Goal: Navigation & Orientation: Go to known website

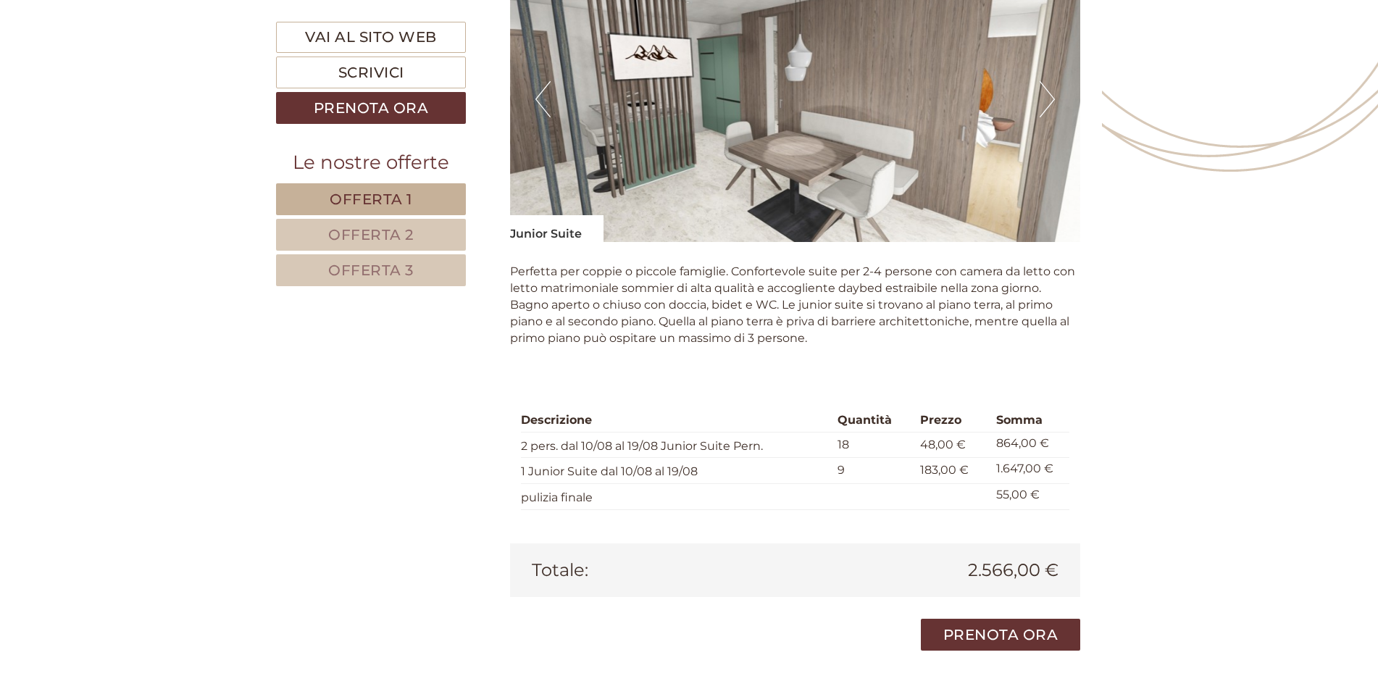
scroll to position [2101, 0]
click at [1052, 93] on button "Next" at bounding box center [1046, 100] width 15 height 36
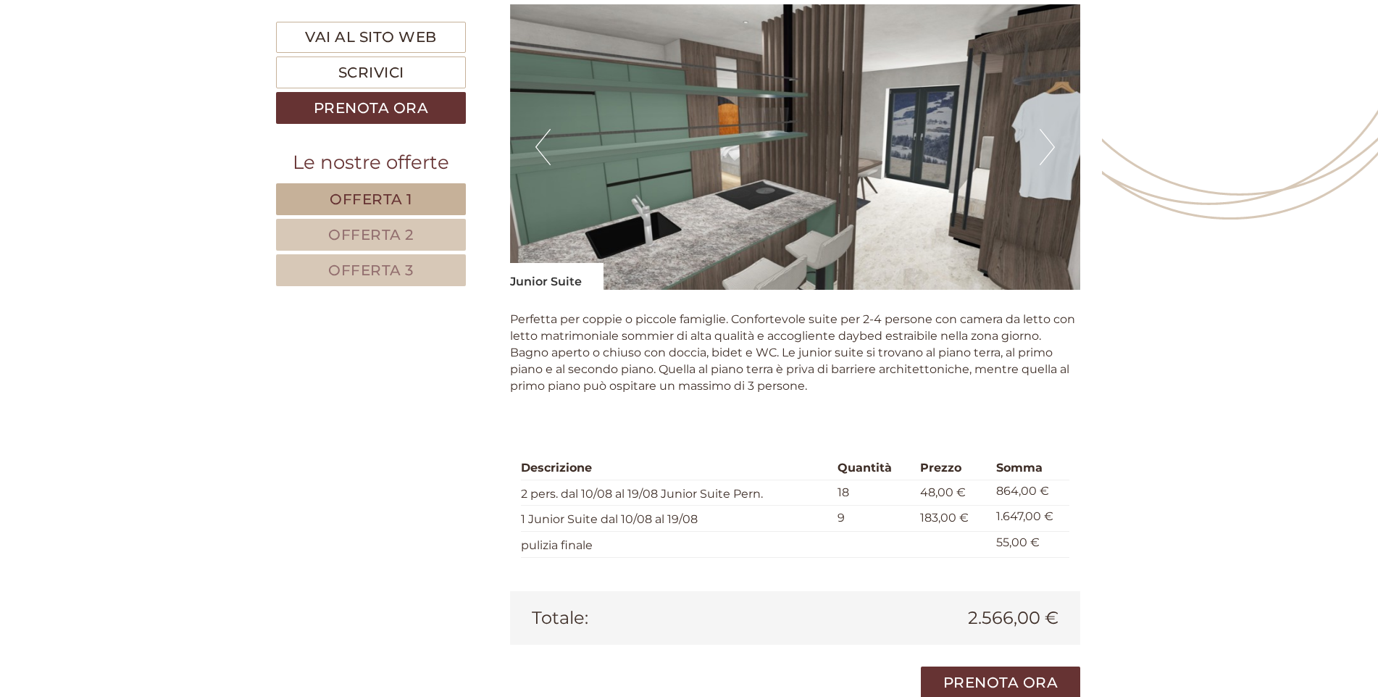
scroll to position [2028, 0]
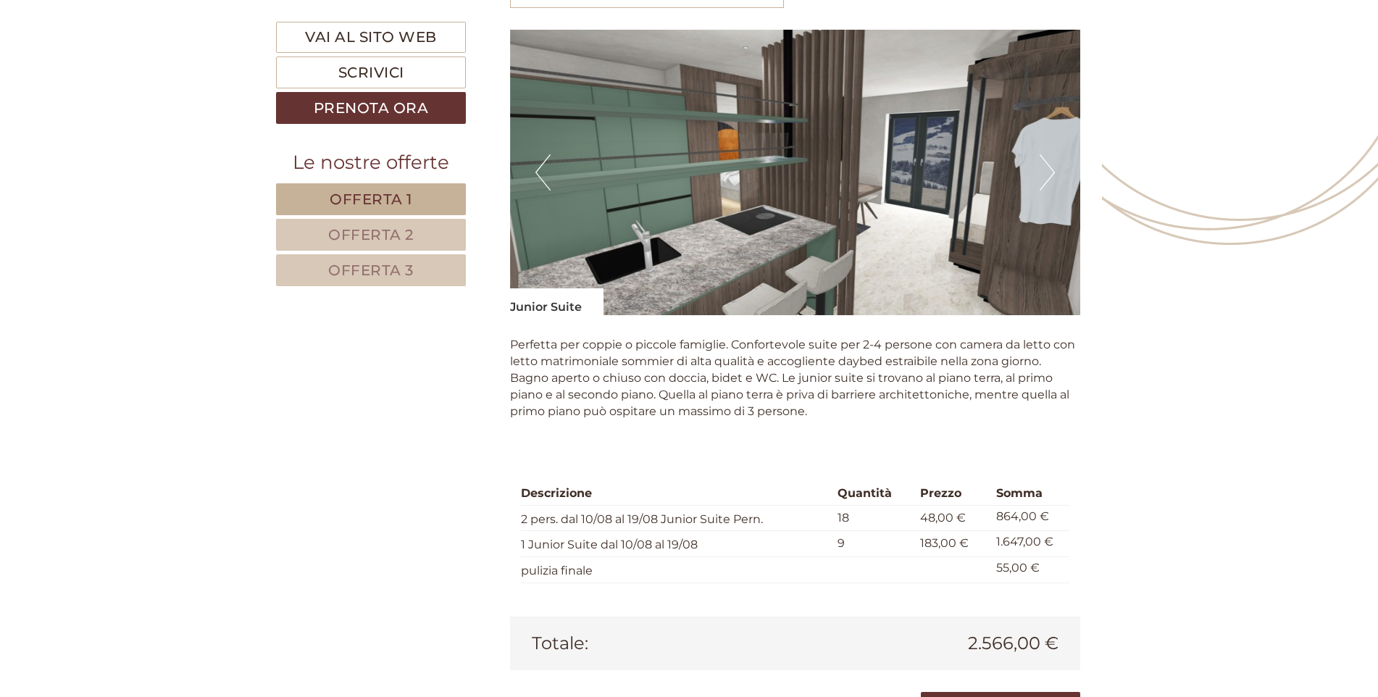
click at [1050, 172] on button "Next" at bounding box center [1046, 172] width 15 height 36
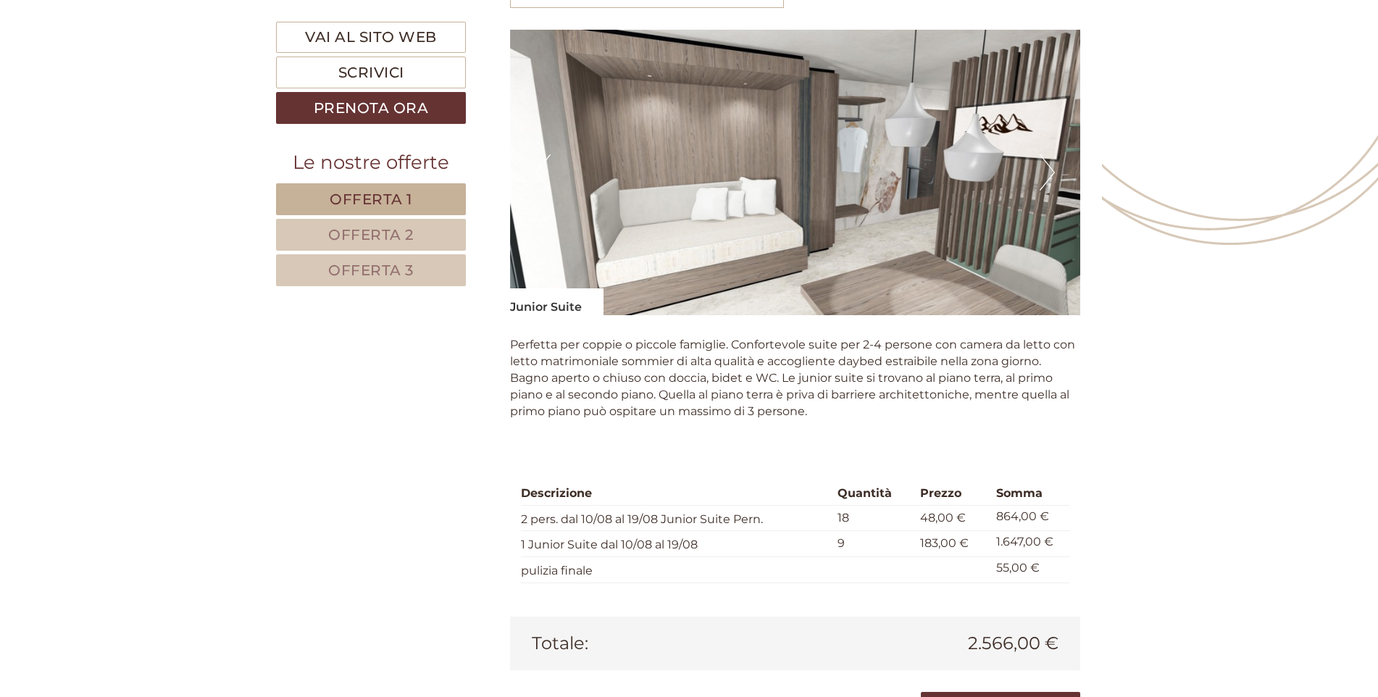
click at [1050, 172] on button "Next" at bounding box center [1046, 172] width 15 height 36
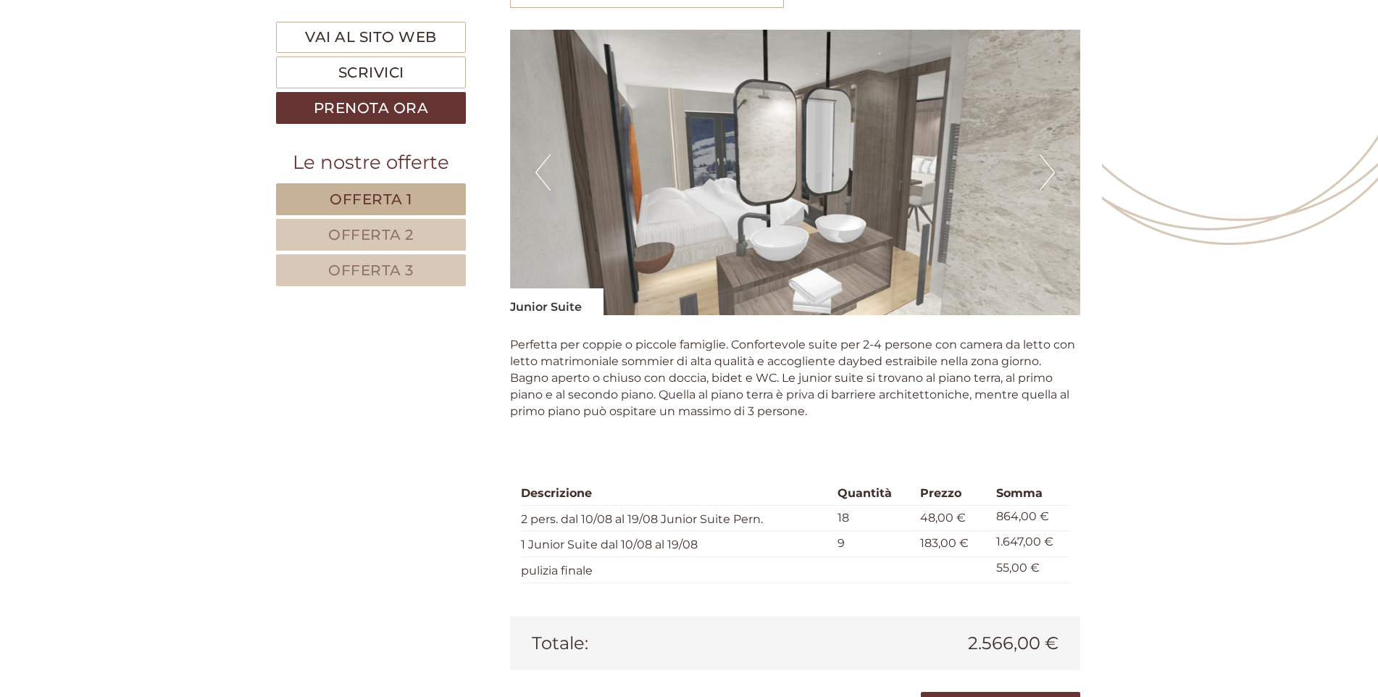
click at [1050, 172] on button "Next" at bounding box center [1046, 172] width 15 height 36
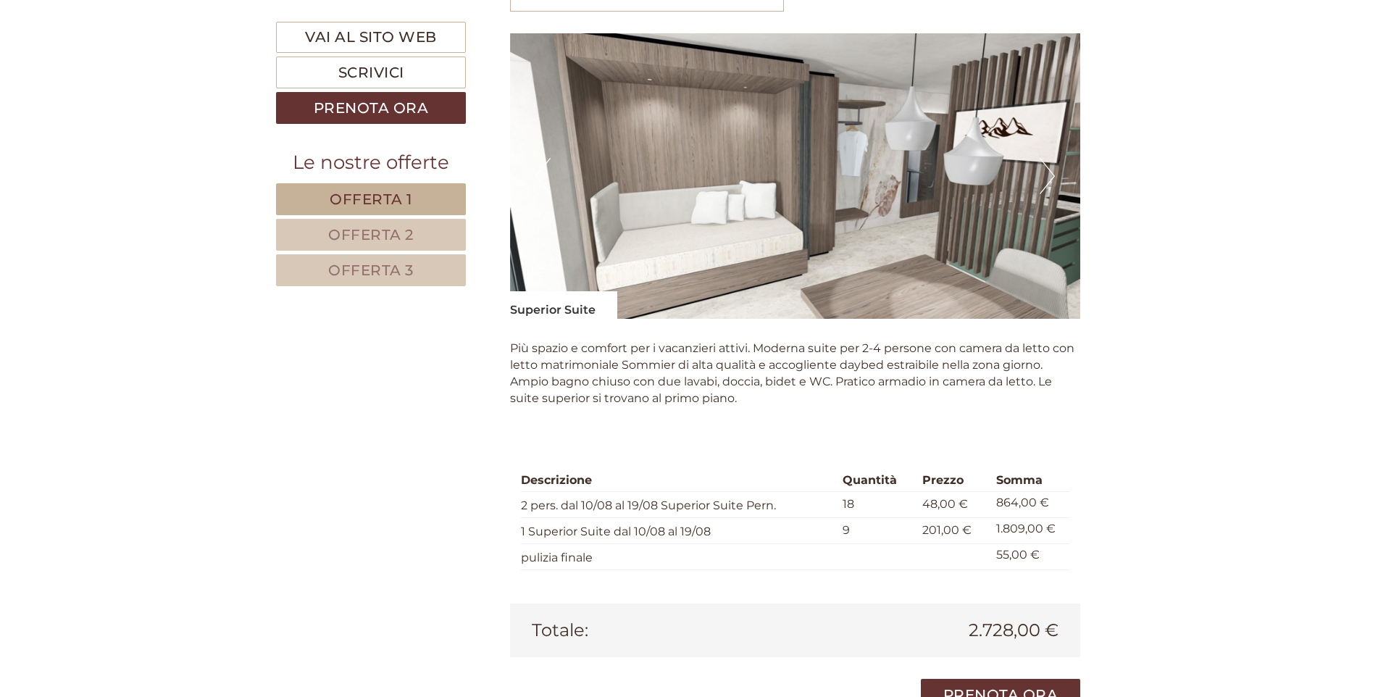
scroll to position [2897, 0]
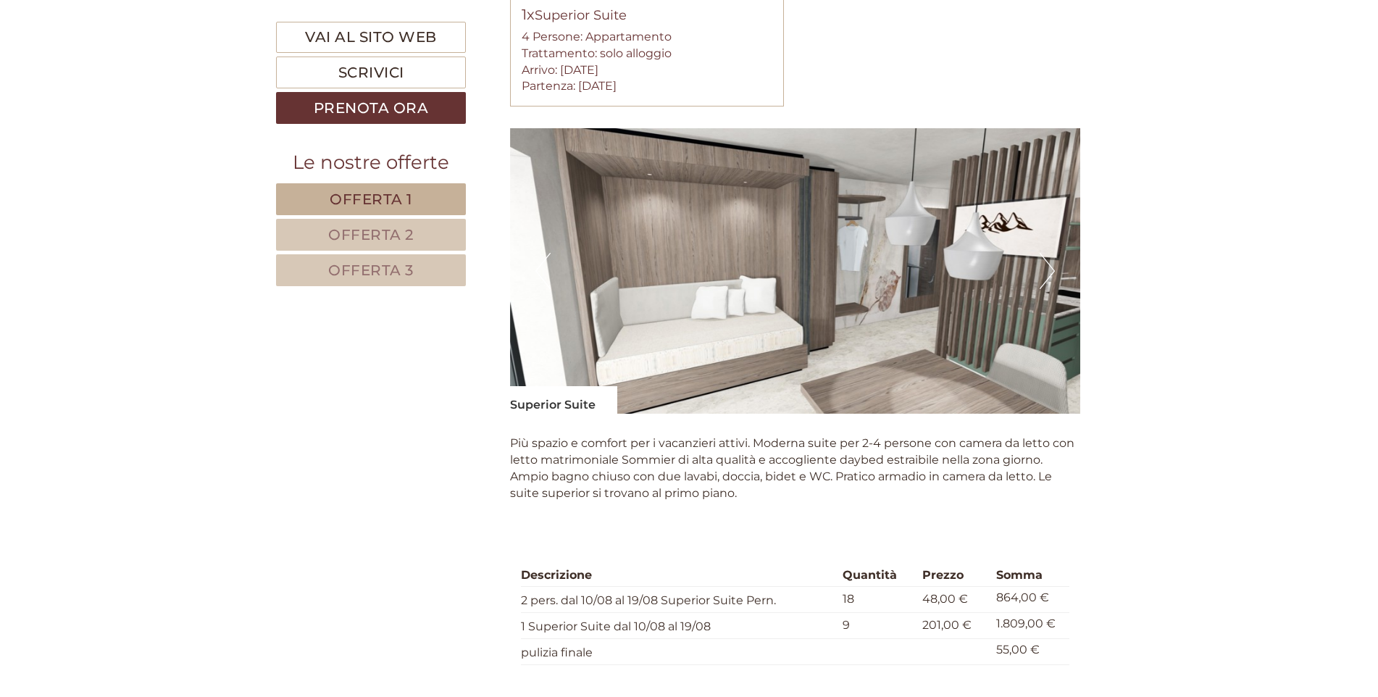
click at [1048, 264] on button "Next" at bounding box center [1046, 271] width 15 height 36
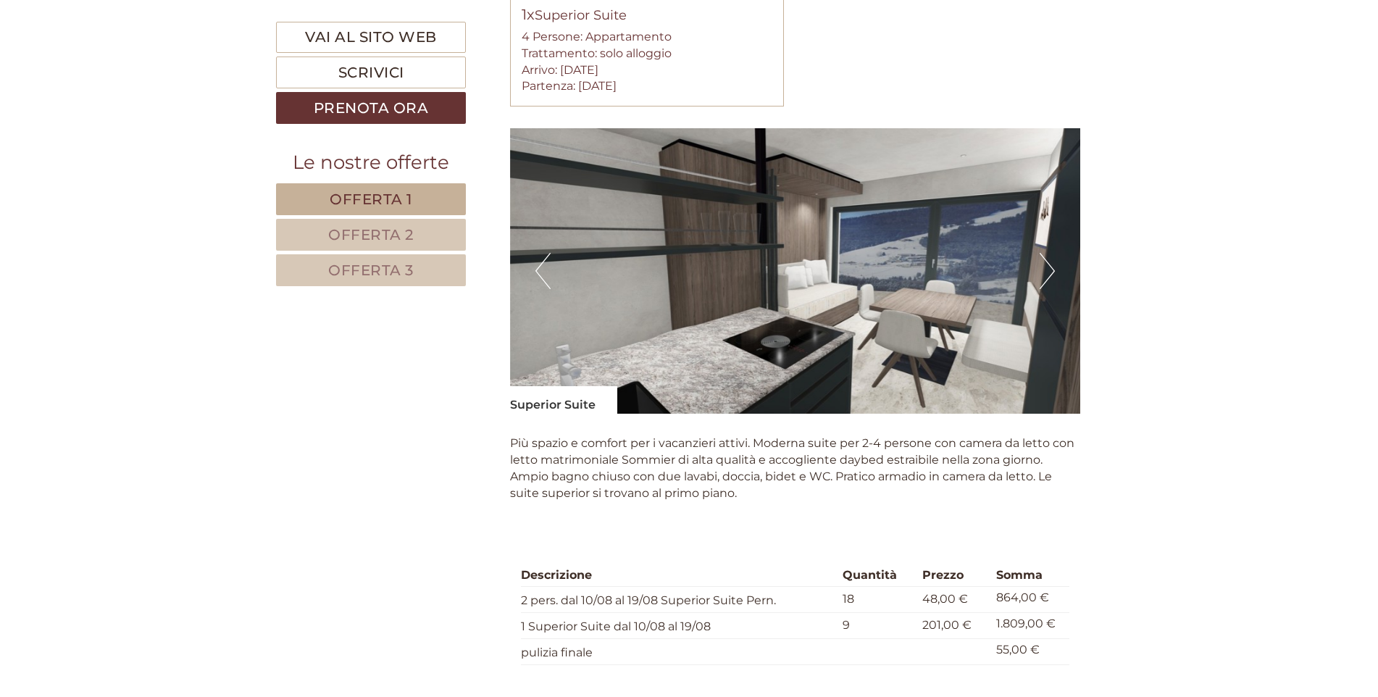
click at [1048, 268] on button "Next" at bounding box center [1046, 271] width 15 height 36
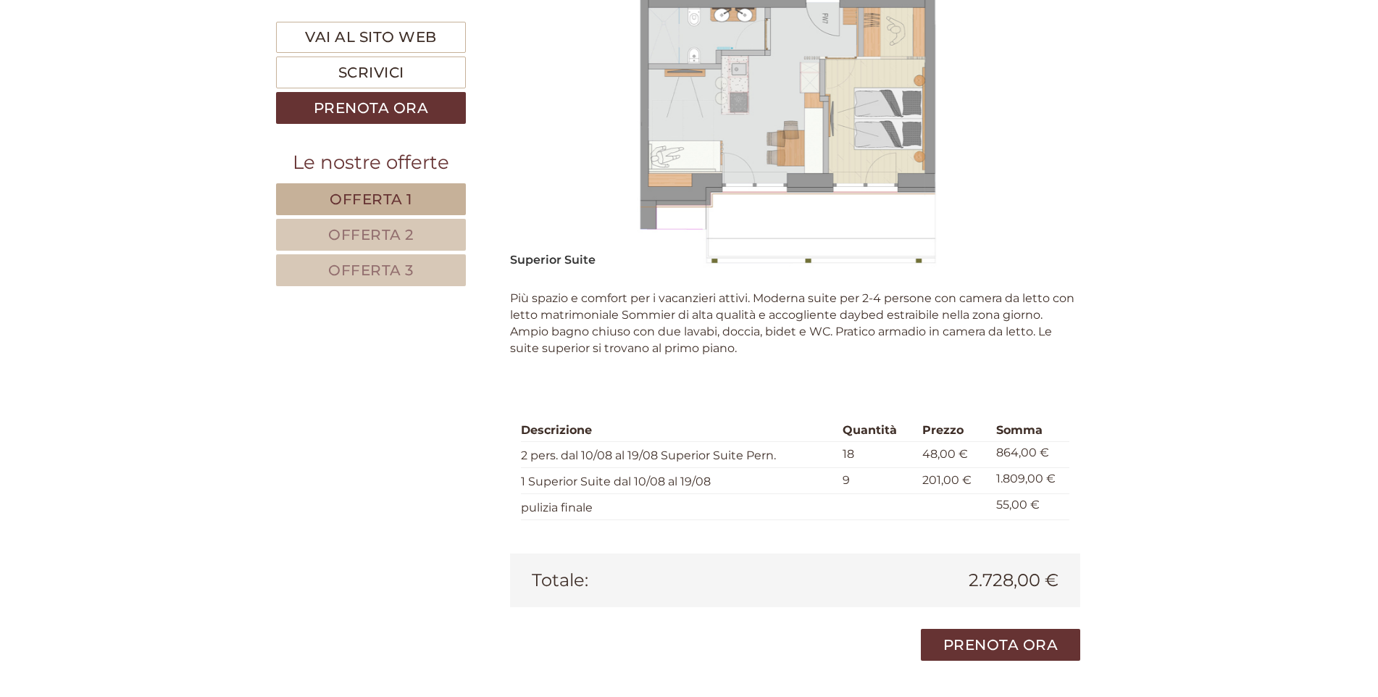
scroll to position [3404, 0]
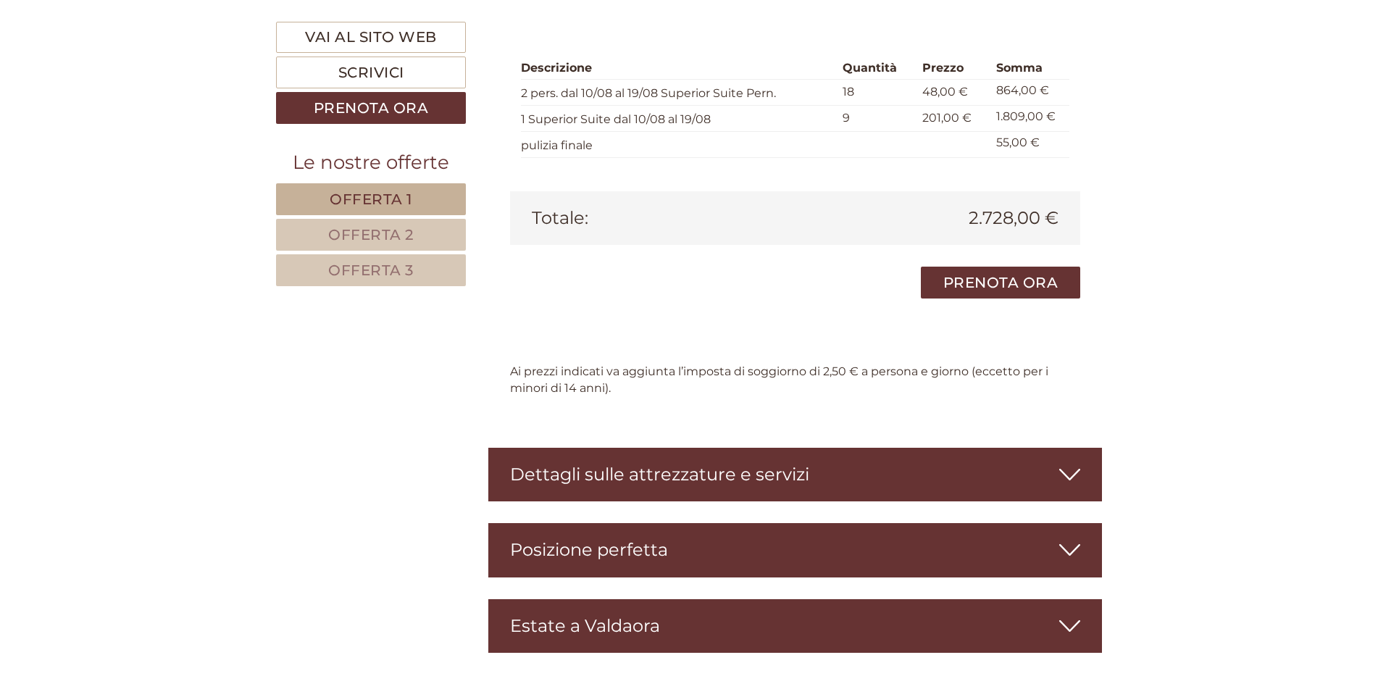
click at [1077, 476] on icon at bounding box center [1069, 474] width 21 height 25
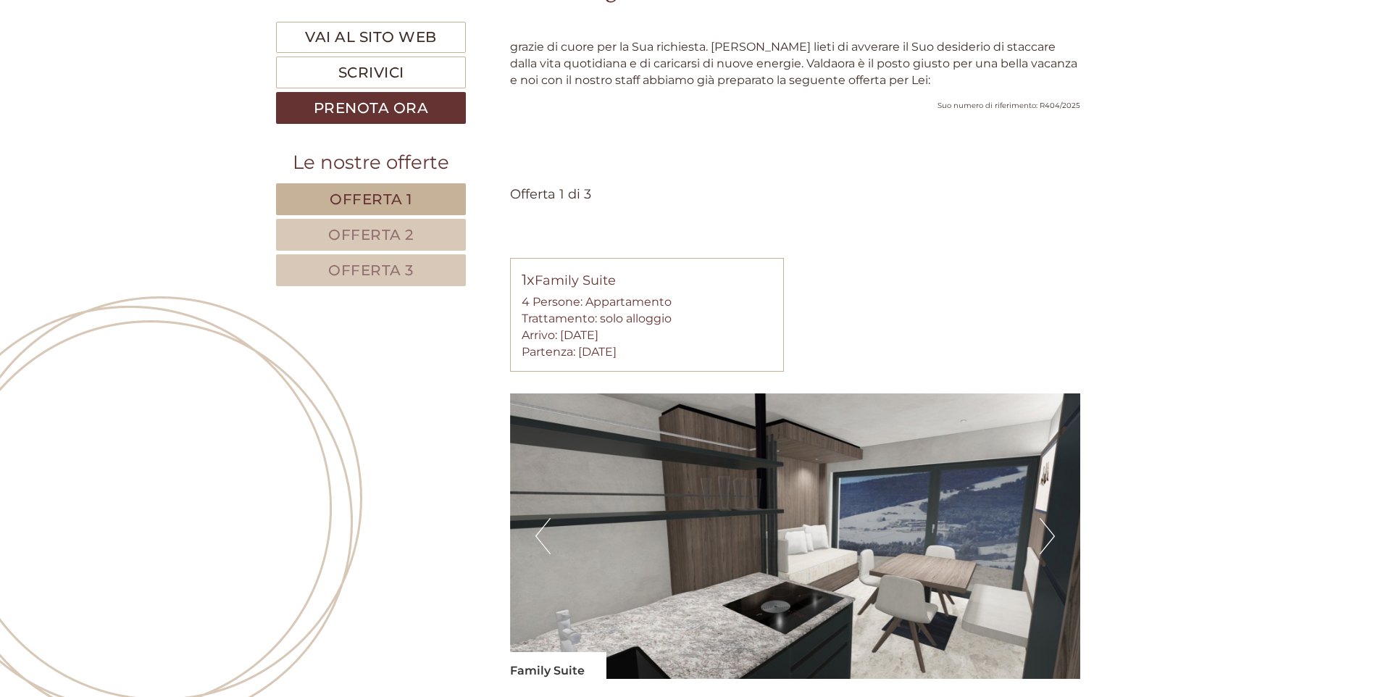
scroll to position [869, 0]
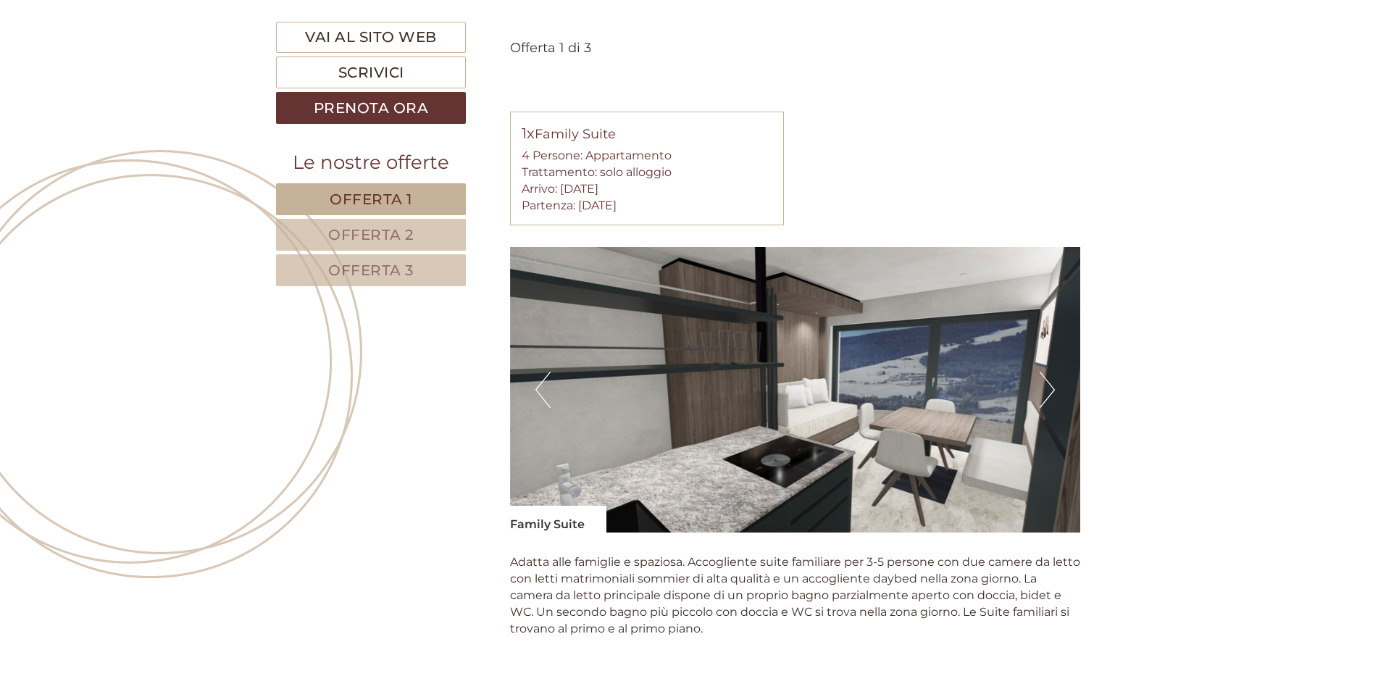
click at [1039, 380] on img at bounding box center [795, 389] width 571 height 285
click at [1041, 381] on button "Next" at bounding box center [1046, 390] width 15 height 36
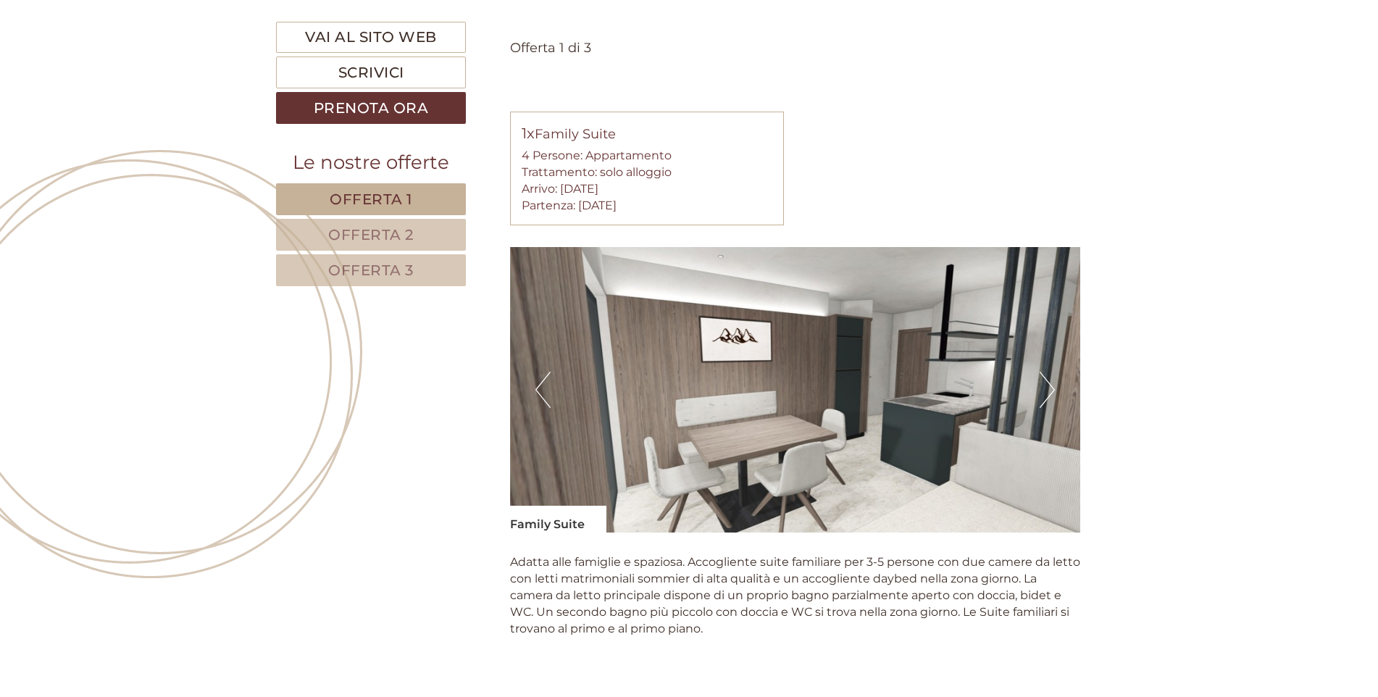
click at [1039, 383] on img at bounding box center [795, 389] width 571 height 285
click at [1050, 387] on button "Next" at bounding box center [1046, 390] width 15 height 36
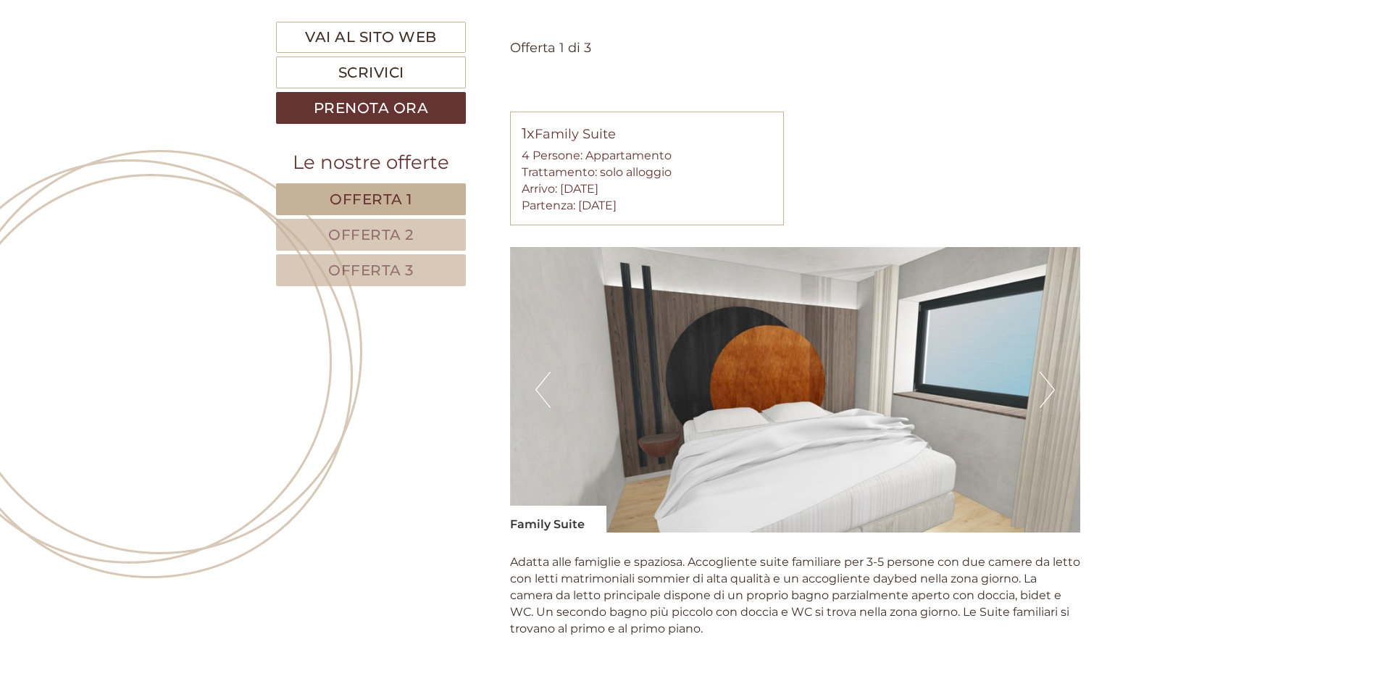
click at [1050, 387] on button "Next" at bounding box center [1046, 390] width 15 height 36
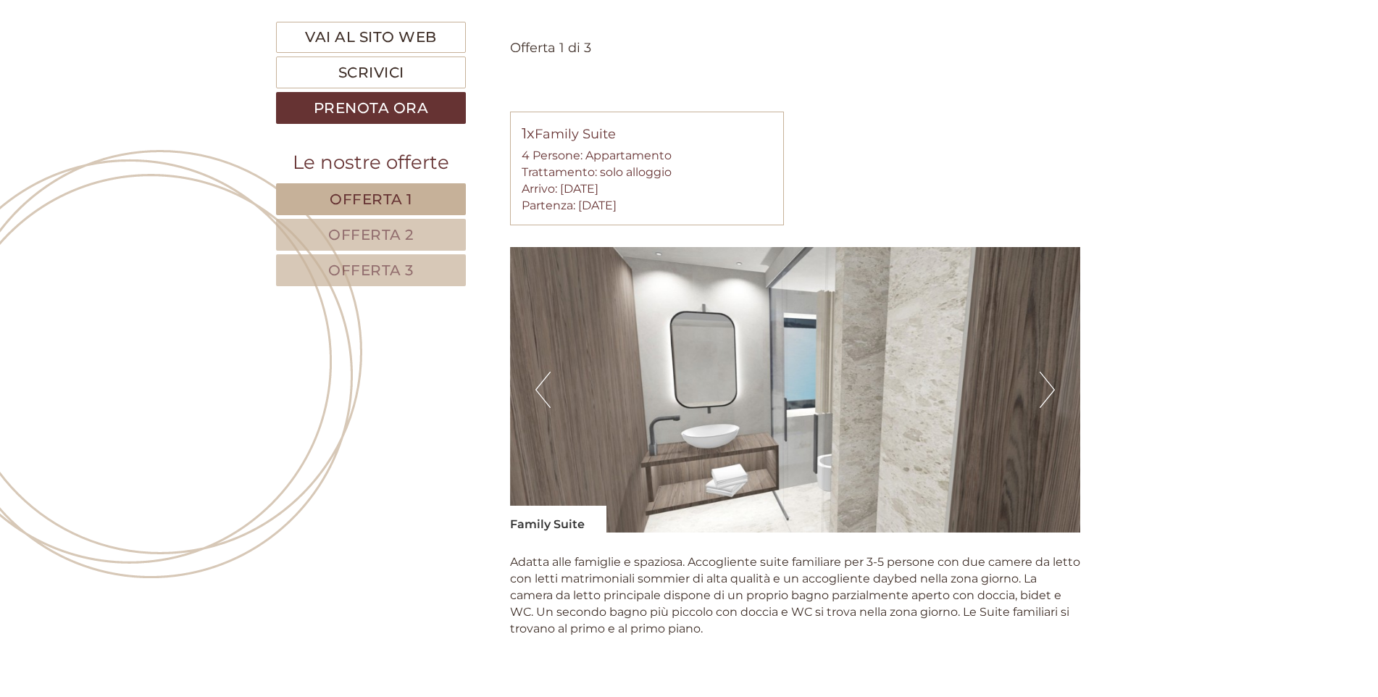
click at [1050, 387] on button "Next" at bounding box center [1046, 390] width 15 height 36
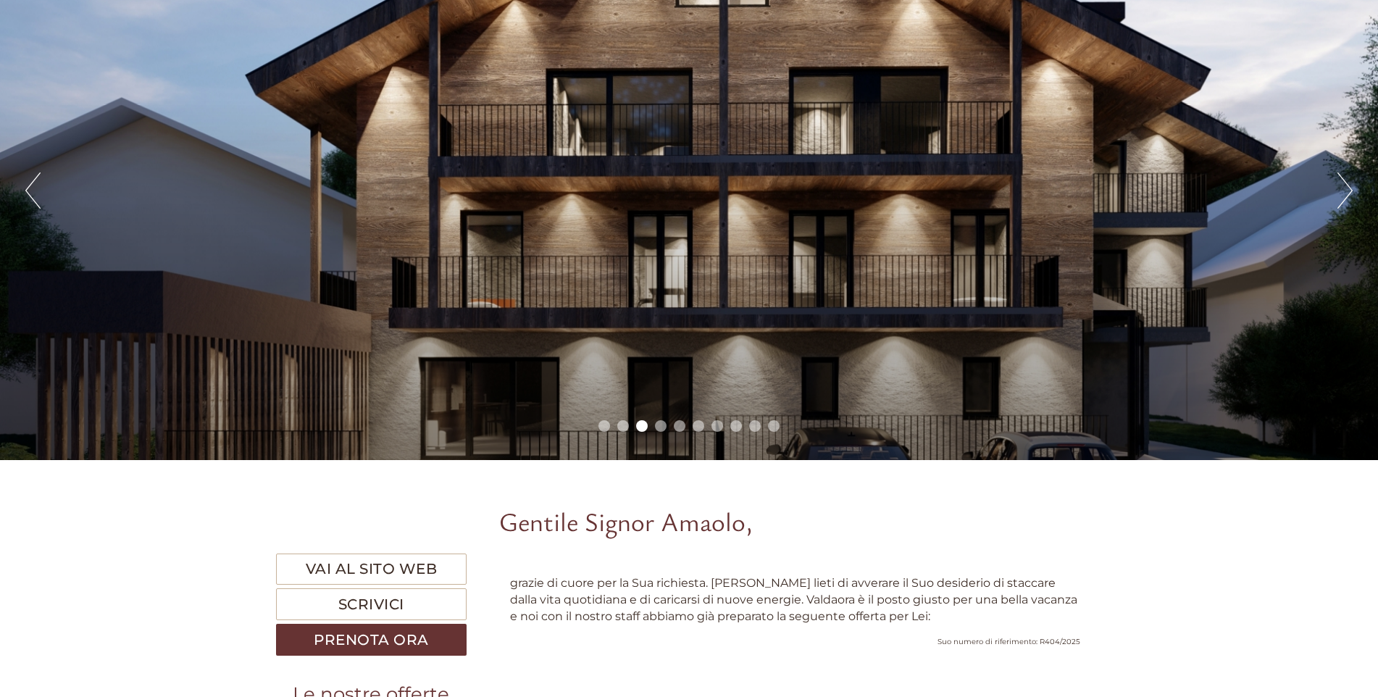
scroll to position [72, 0]
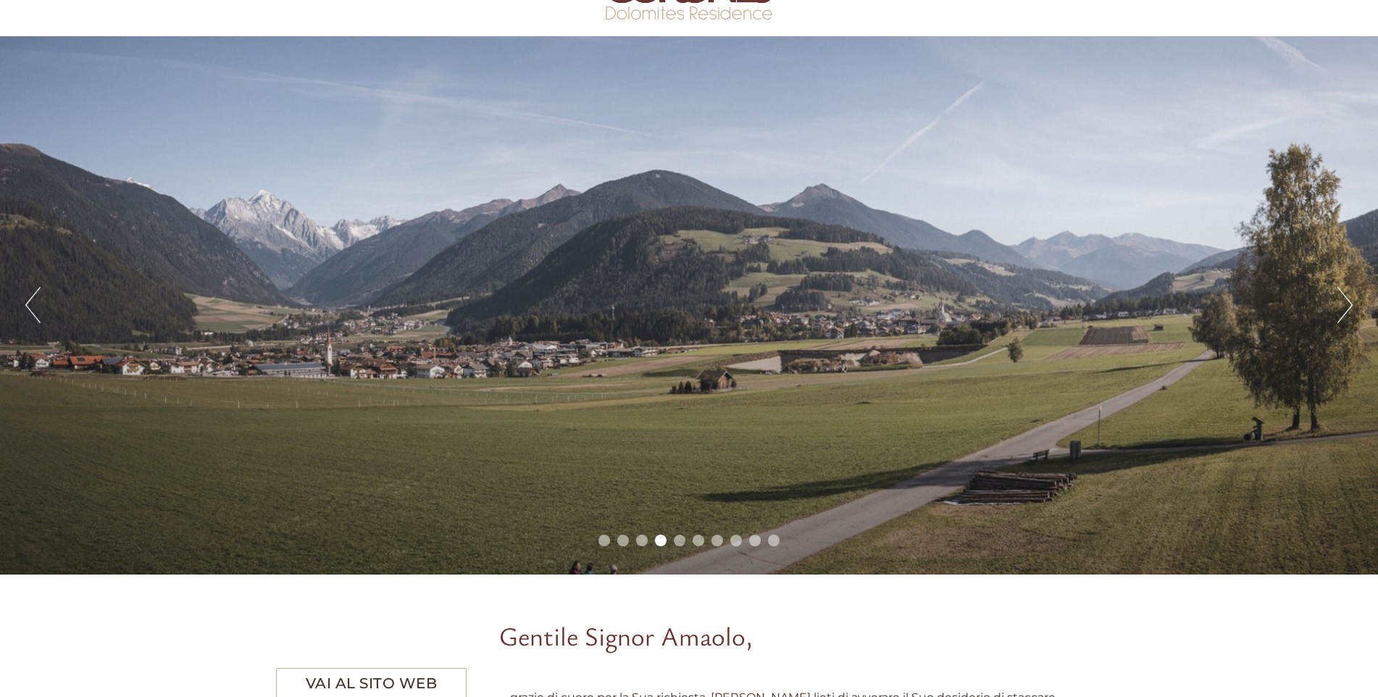
click at [627, 536] on li "2" at bounding box center [623, 541] width 12 height 12
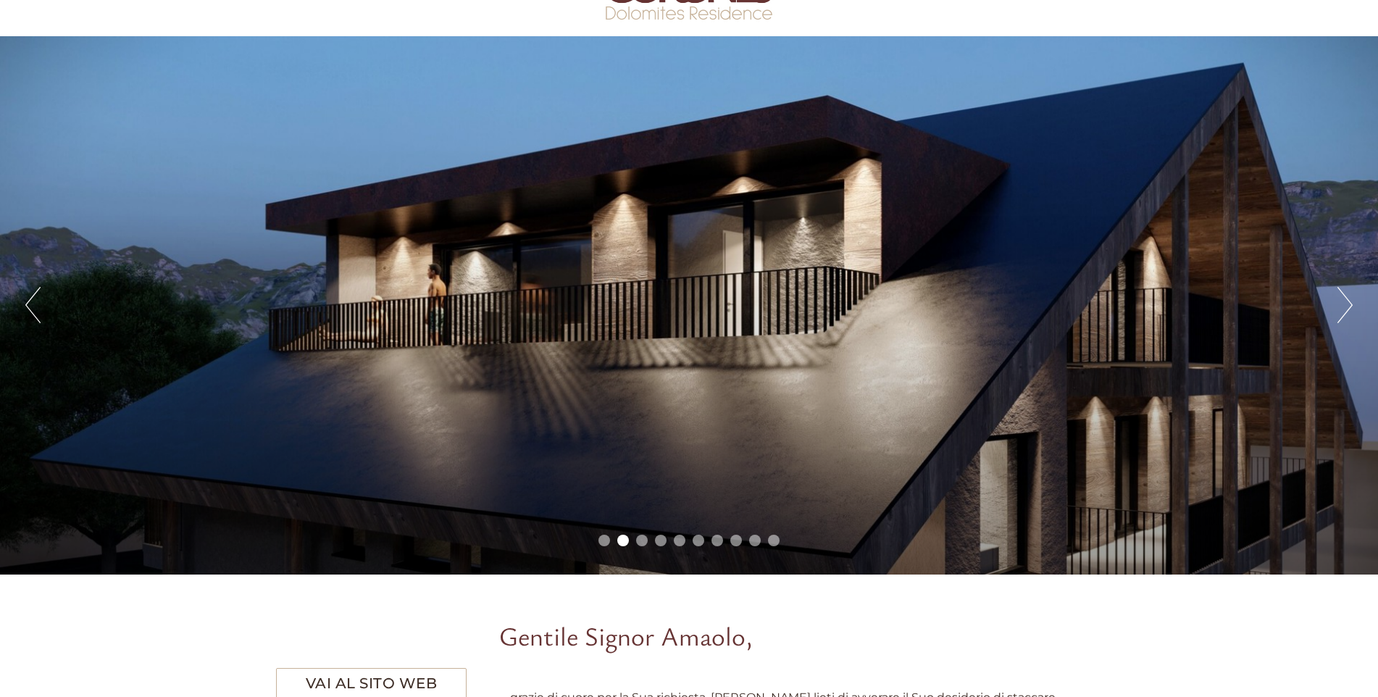
click at [645, 540] on li "3" at bounding box center [642, 541] width 12 height 12
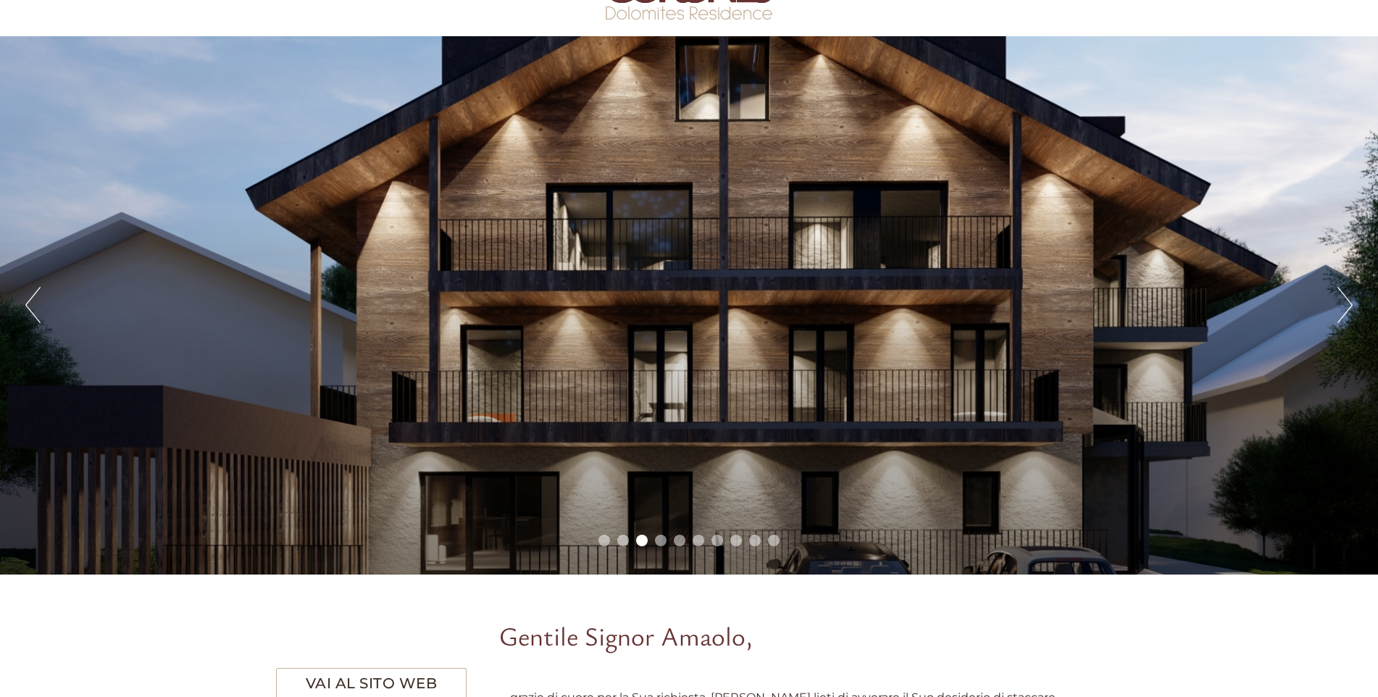
click at [666, 537] on ul "1 2 3 4 5 6 7 8 9 10" at bounding box center [689, 543] width 1378 height 17
click at [678, 540] on li "5" at bounding box center [680, 541] width 12 height 12
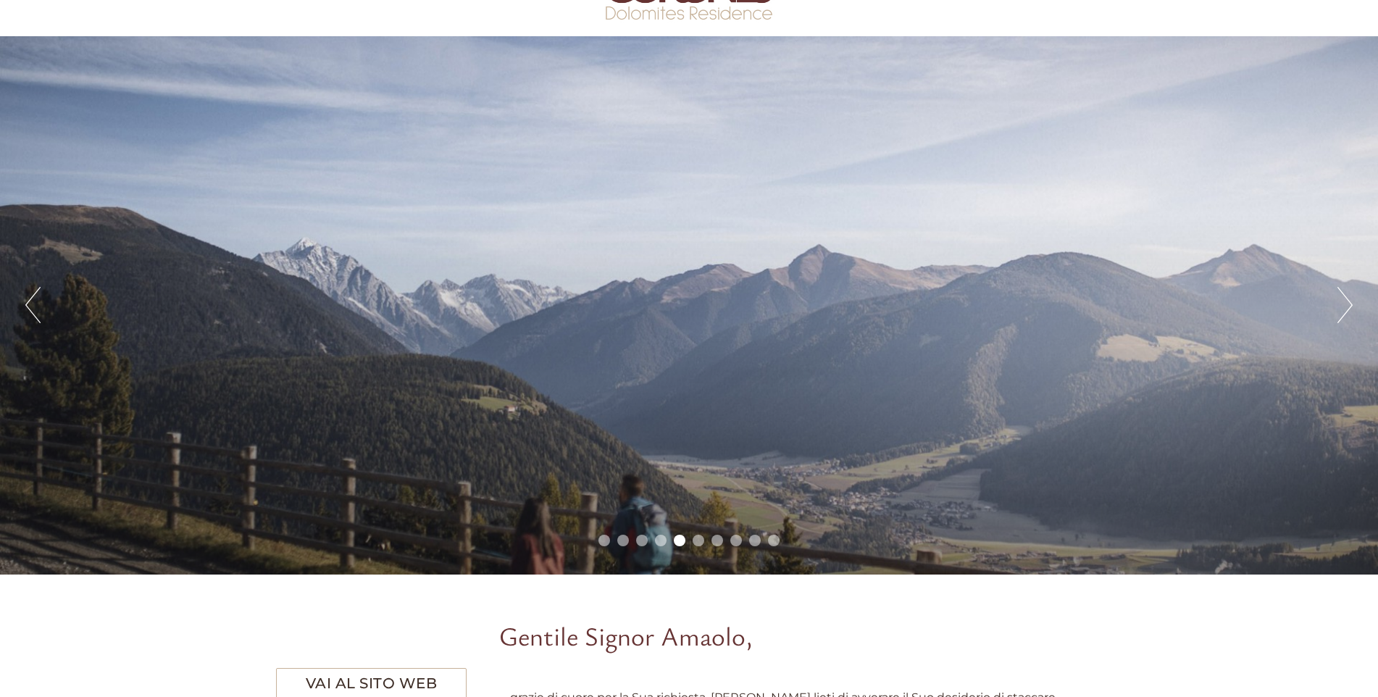
click at [700, 540] on li "6" at bounding box center [698, 541] width 12 height 12
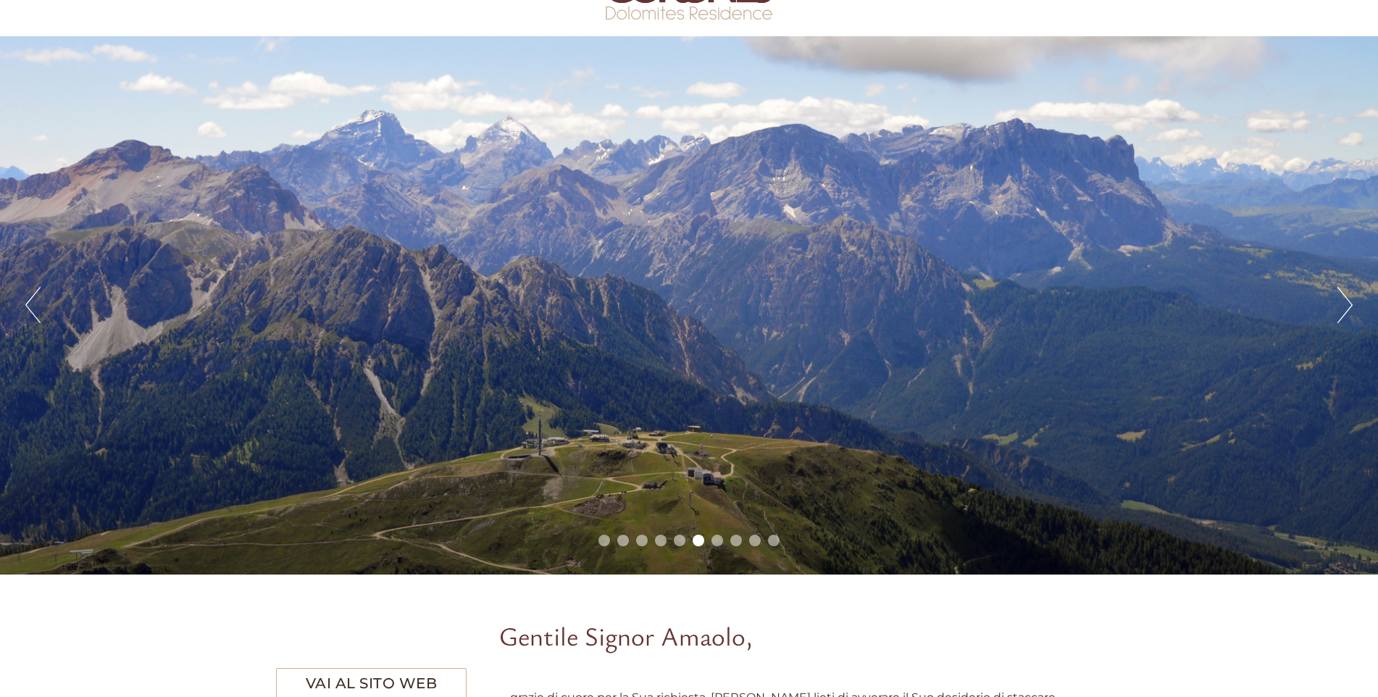
click at [717, 538] on li "7" at bounding box center [717, 541] width 12 height 12
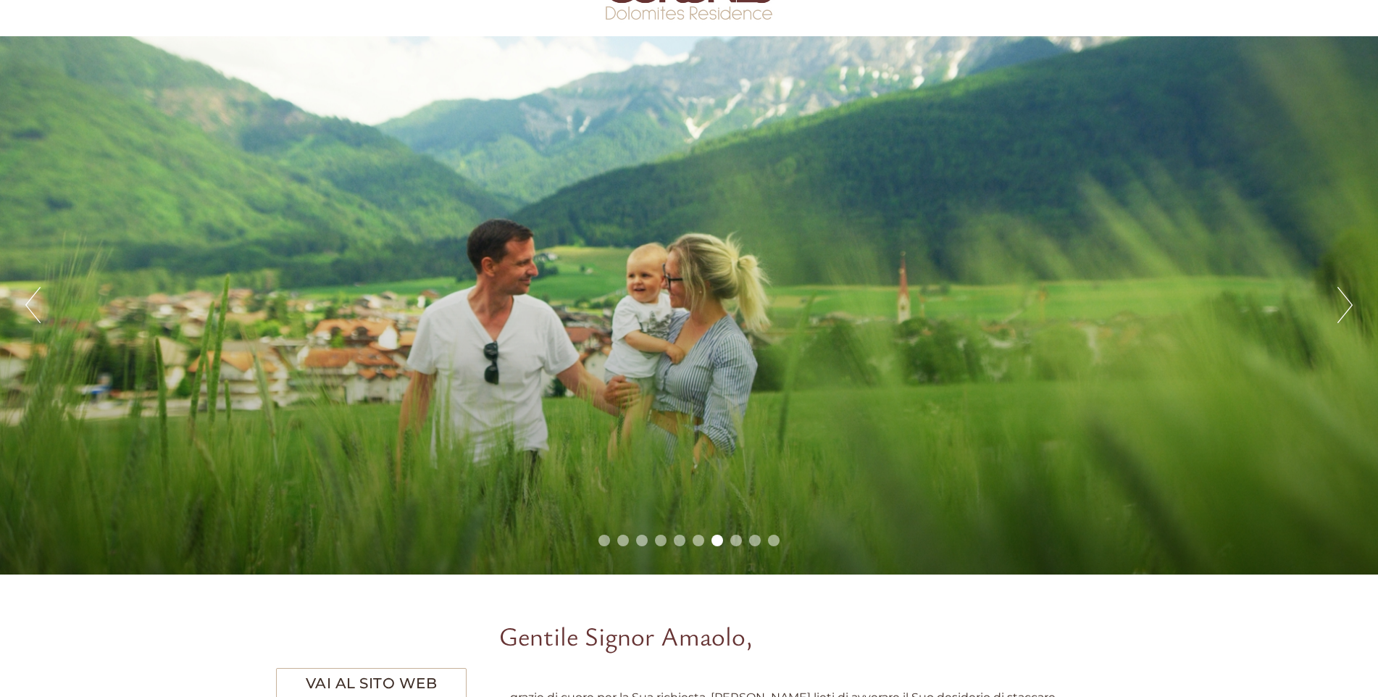
click at [733, 540] on li "8" at bounding box center [736, 541] width 12 height 12
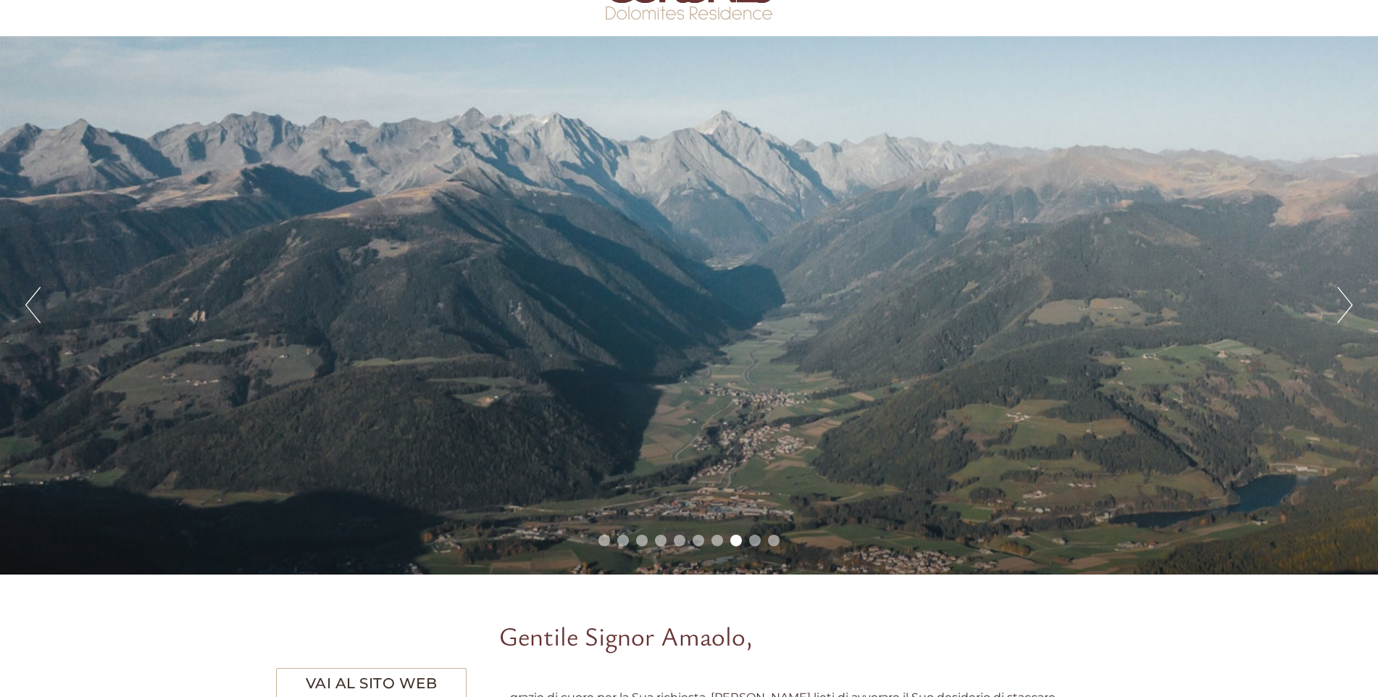
click at [754, 540] on li "9" at bounding box center [755, 541] width 12 height 12
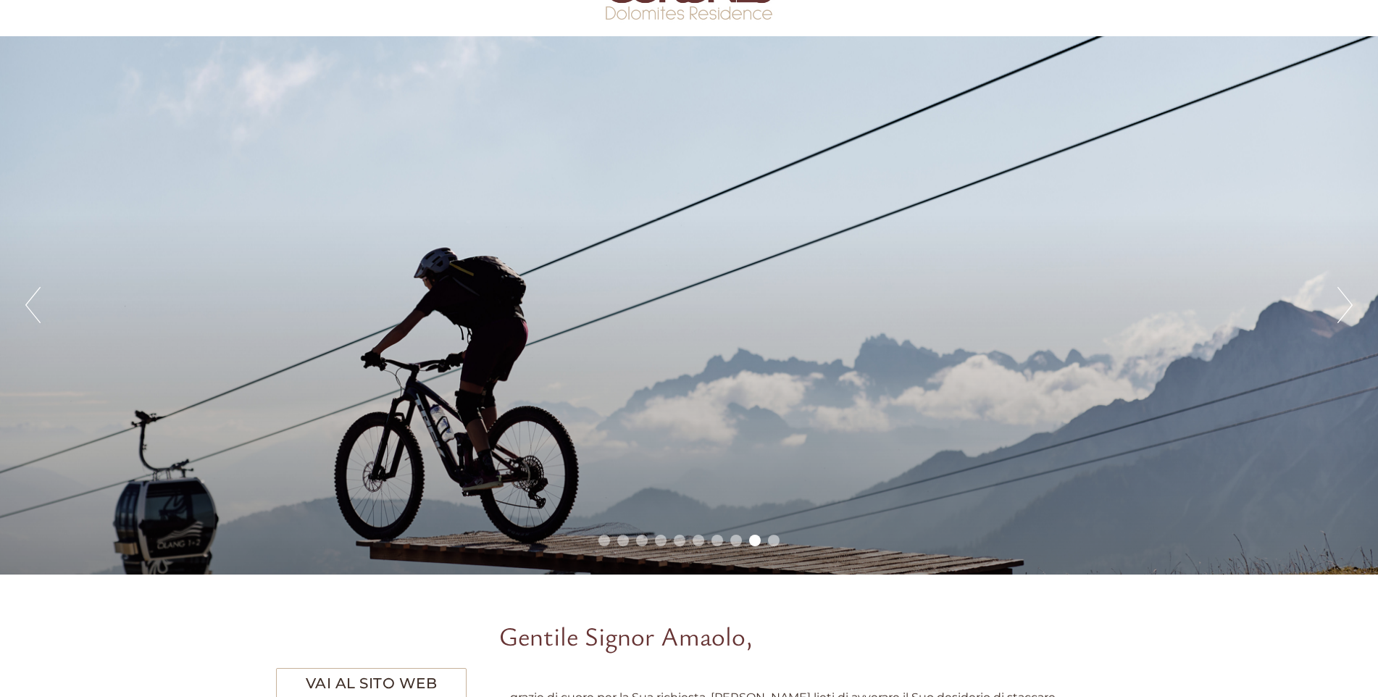
click at [773, 539] on li "10" at bounding box center [774, 541] width 12 height 12
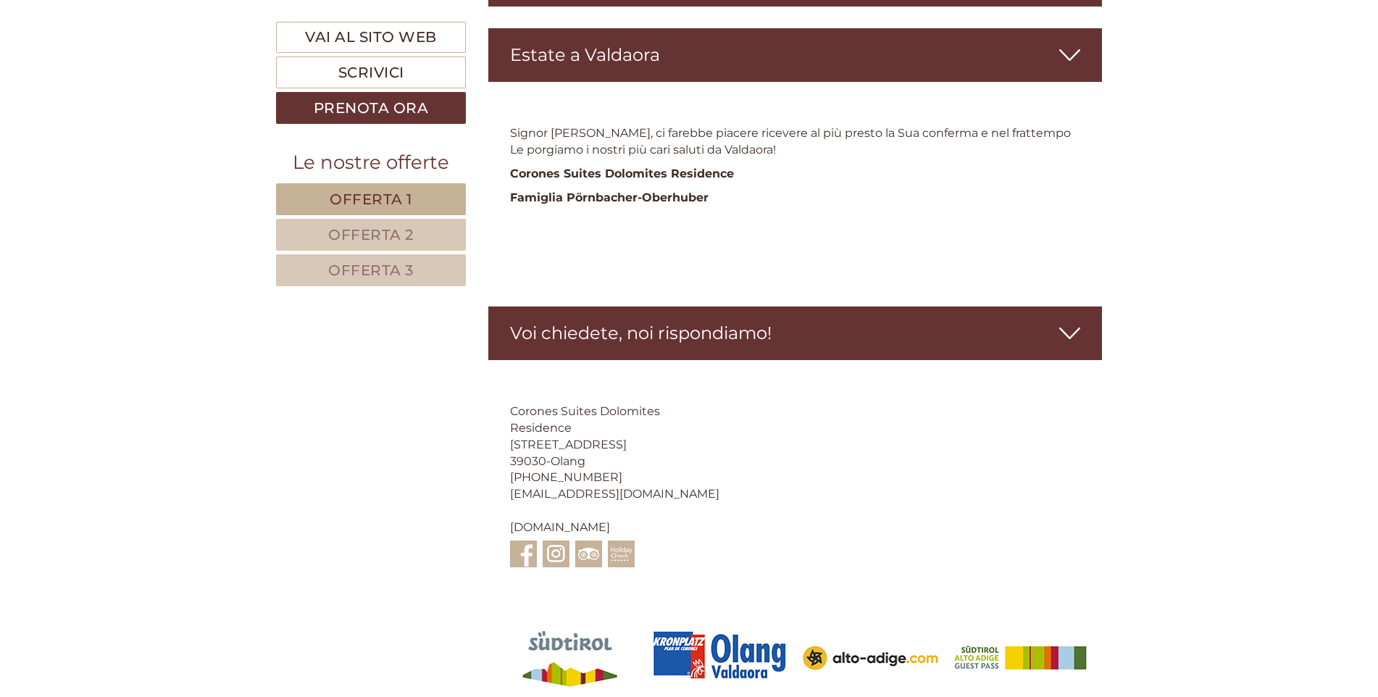
scroll to position [4297, 0]
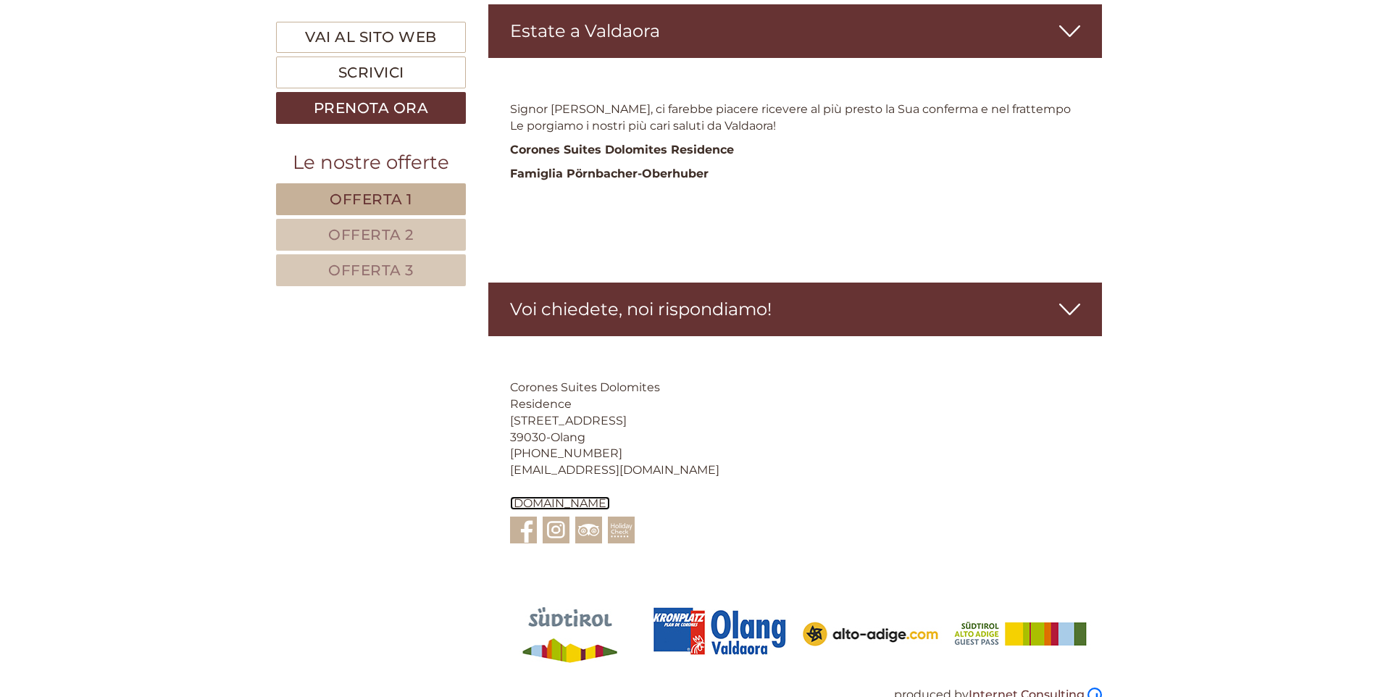
click at [579, 496] on link "[DOMAIN_NAME]" at bounding box center [560, 503] width 100 height 14
